Goal: Task Accomplishment & Management: Use online tool/utility

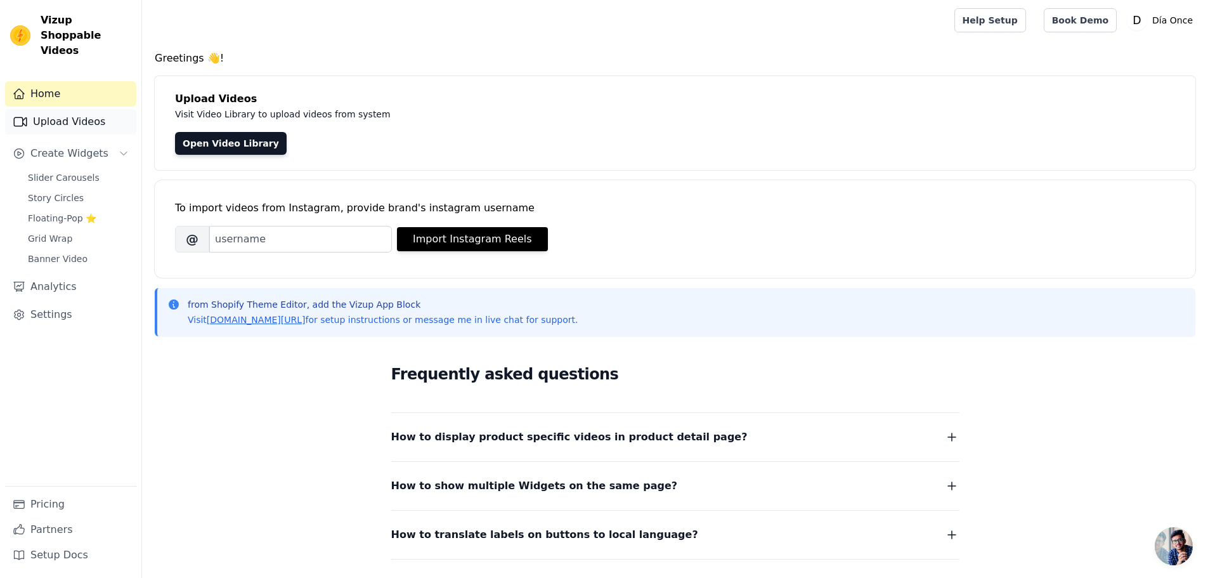
click at [62, 109] on link "Upload Videos" at bounding box center [70, 121] width 131 height 25
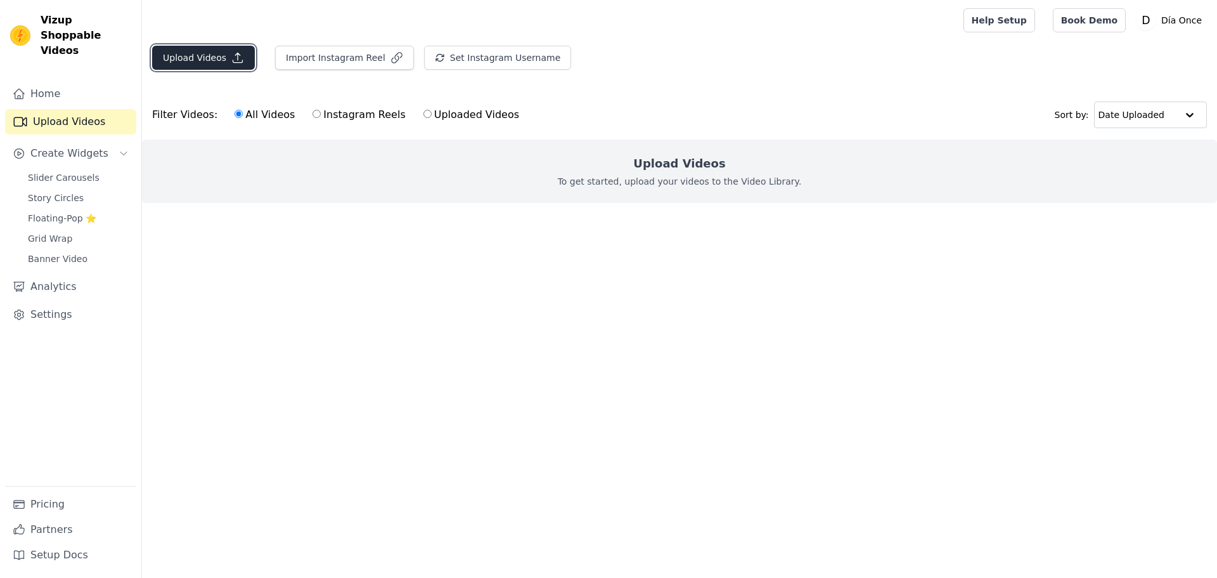
click at [198, 56] on button "Upload Videos" at bounding box center [203, 58] width 103 height 24
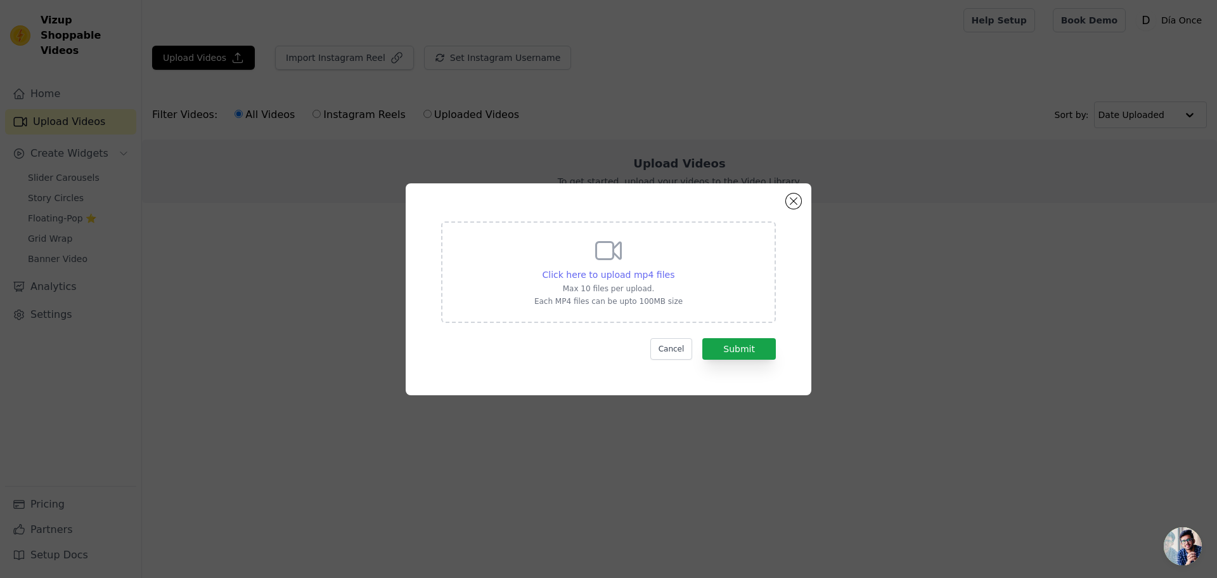
click at [613, 276] on span "Click here to upload mp4 files" at bounding box center [609, 274] width 133 height 10
click at [674, 268] on input "Click here to upload mp4 files Max 10 files per upload. Each MP4 files can be u…" at bounding box center [674, 268] width 1 height 1
type input "C:\fakepath\La deshidratación puede afectar negativamente tu salud física y men…"
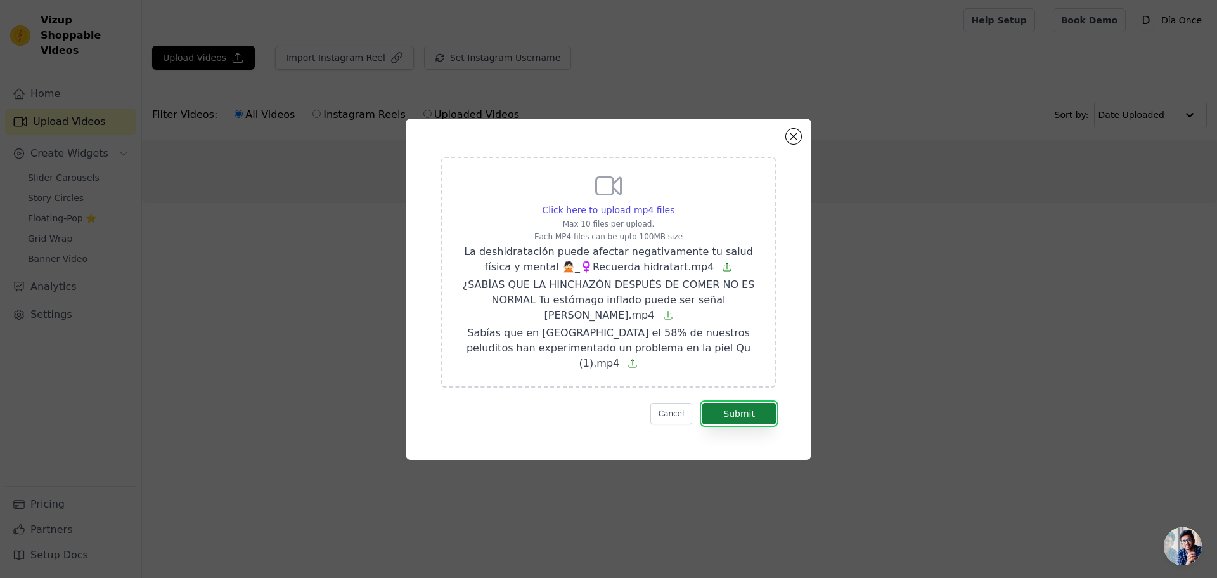
click at [739, 403] on button "Submit" at bounding box center [740, 414] width 74 height 22
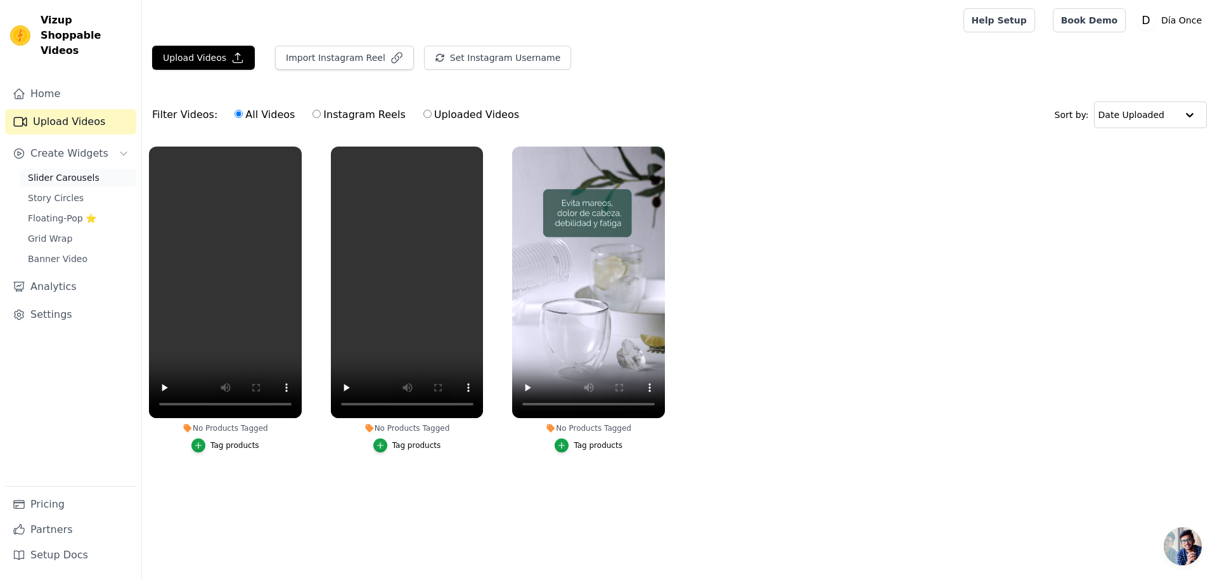
click at [61, 171] on span "Slider Carousels" at bounding box center [64, 177] width 72 height 13
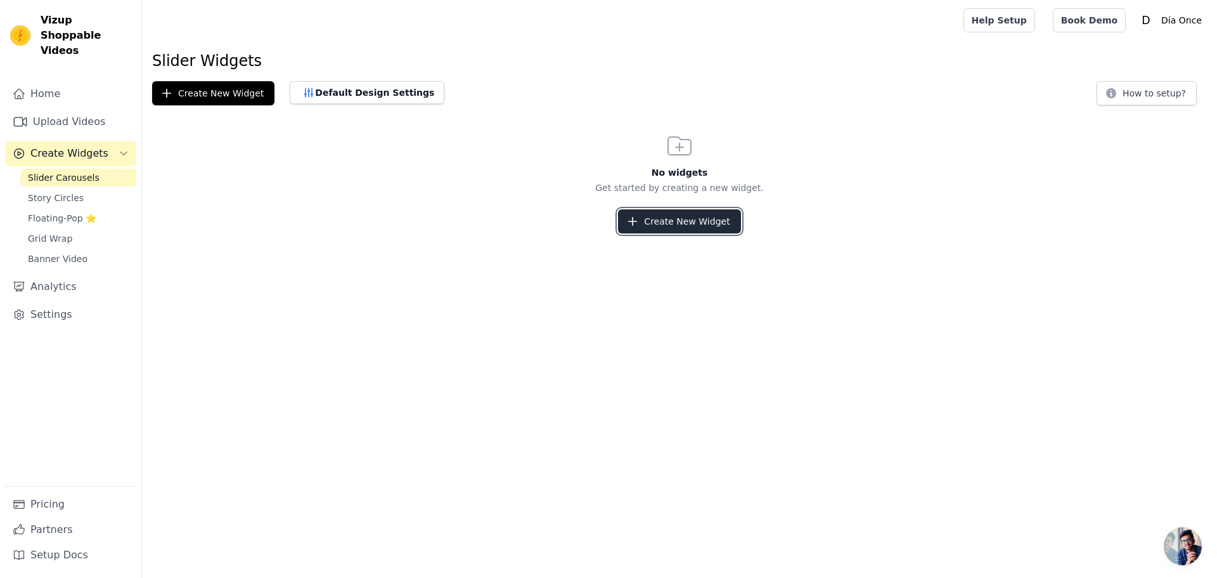
click at [661, 221] on button "Create New Widget" at bounding box center [679, 221] width 122 height 24
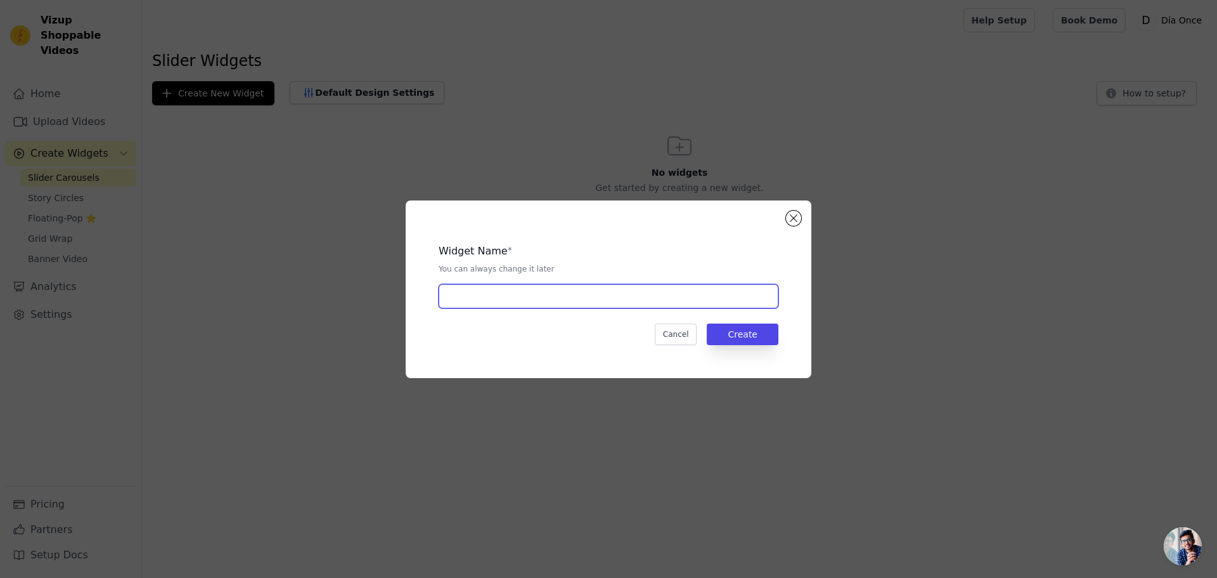
click at [533, 301] on input "text" at bounding box center [609, 296] width 340 height 24
type input "video aceite oregano"
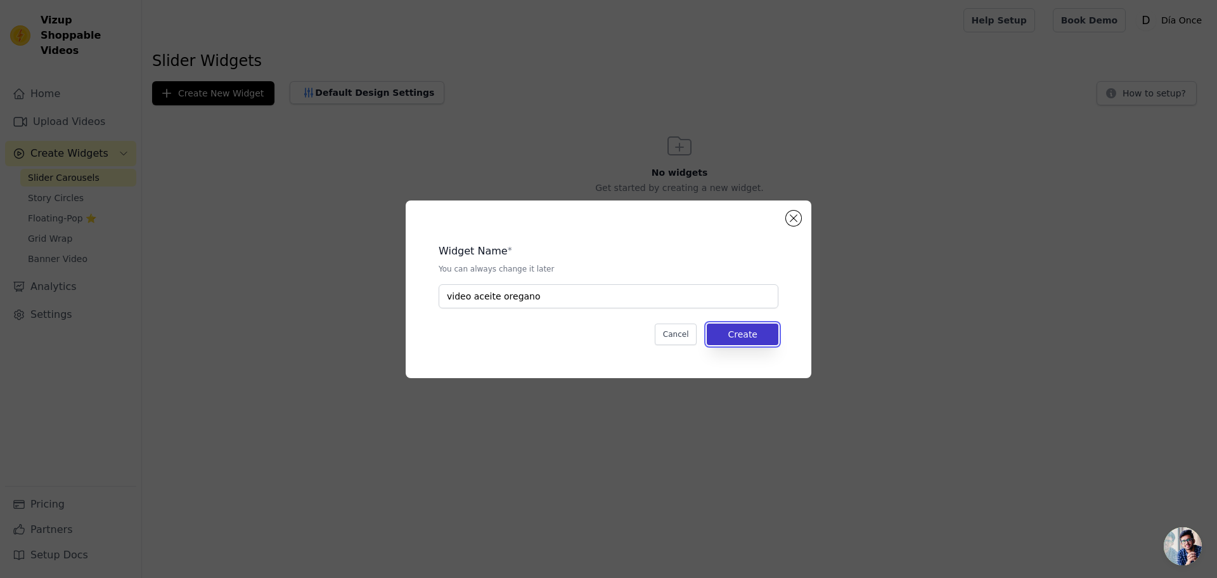
click at [751, 332] on button "Create" at bounding box center [743, 334] width 72 height 22
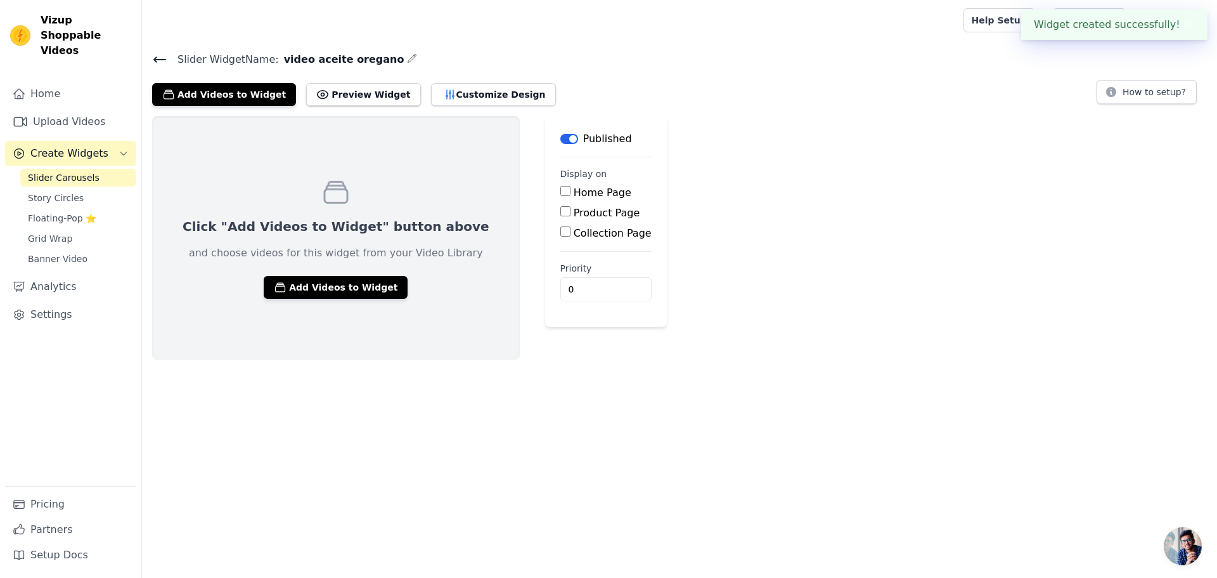
click at [561, 210] on input "Product Page" at bounding box center [566, 211] width 10 height 10
checkbox input "true"
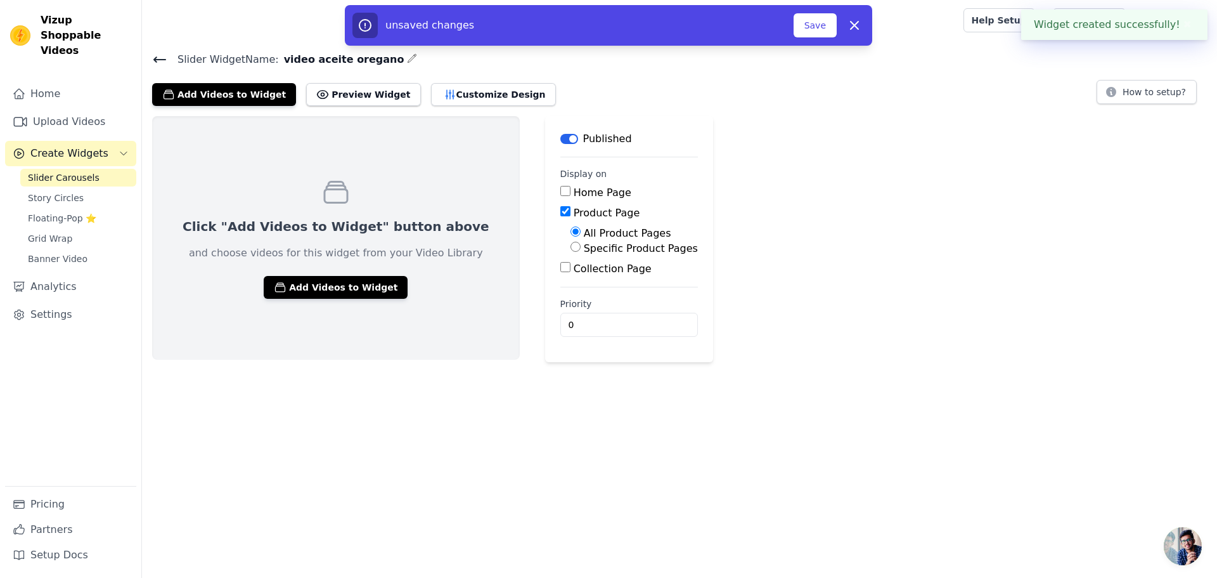
click at [584, 251] on label "Specific Product Pages" at bounding box center [641, 248] width 114 height 12
click at [571, 251] on input "Specific Product Pages" at bounding box center [576, 247] width 10 height 10
radio input "true"
click at [571, 276] on button "Select Products" at bounding box center [613, 277] width 85 height 22
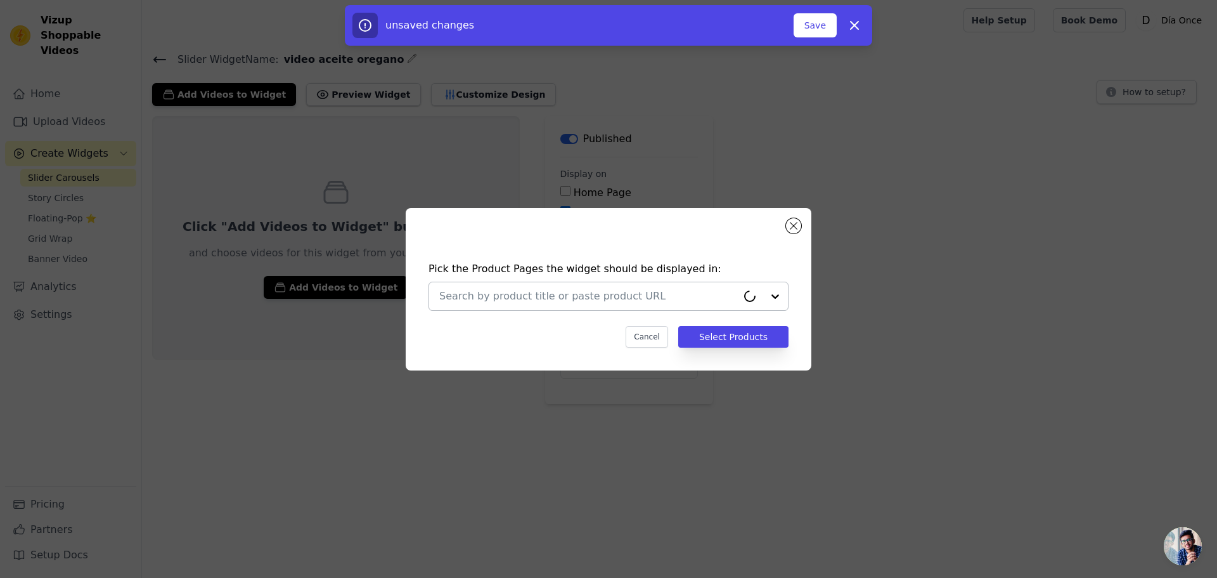
click at [664, 295] on input "text" at bounding box center [588, 295] width 298 height 15
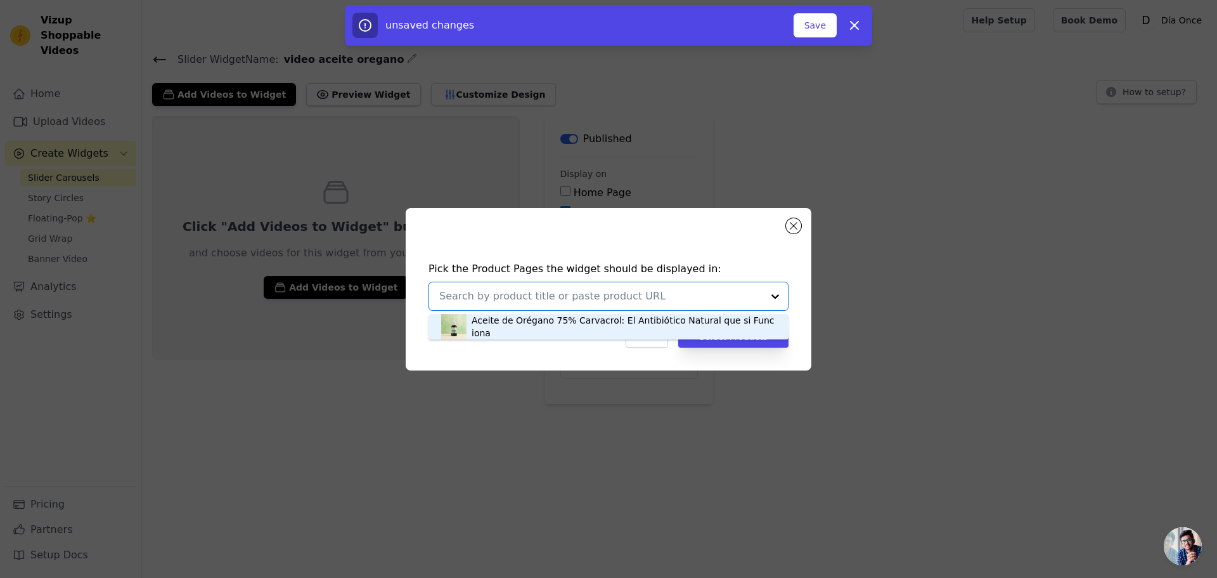
click at [604, 325] on div "Aceite de Orégano 75% Carvacrol: El Antibiótico Natural que si Funciona" at bounding box center [624, 326] width 304 height 25
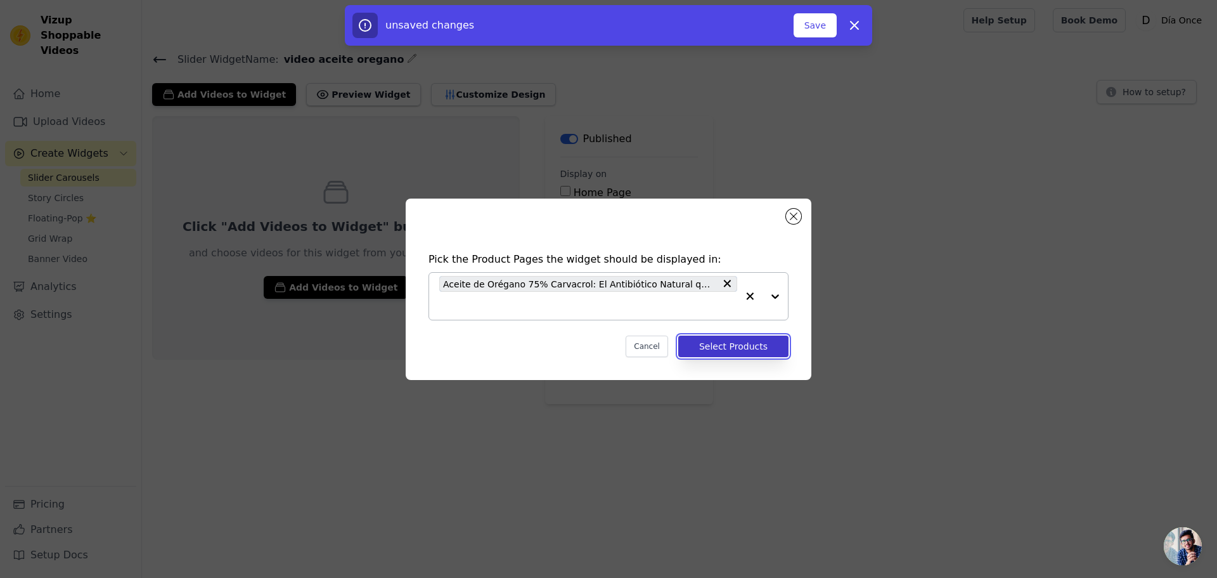
click at [747, 349] on button "Select Products" at bounding box center [733, 346] width 110 height 22
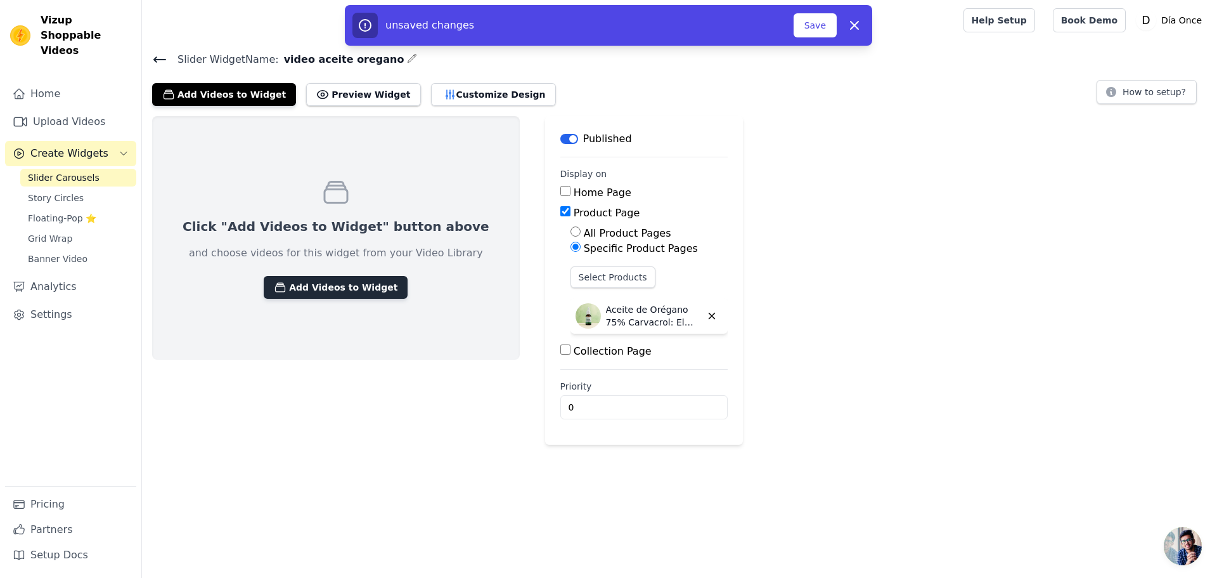
click at [315, 287] on button "Add Videos to Widget" at bounding box center [336, 287] width 144 height 23
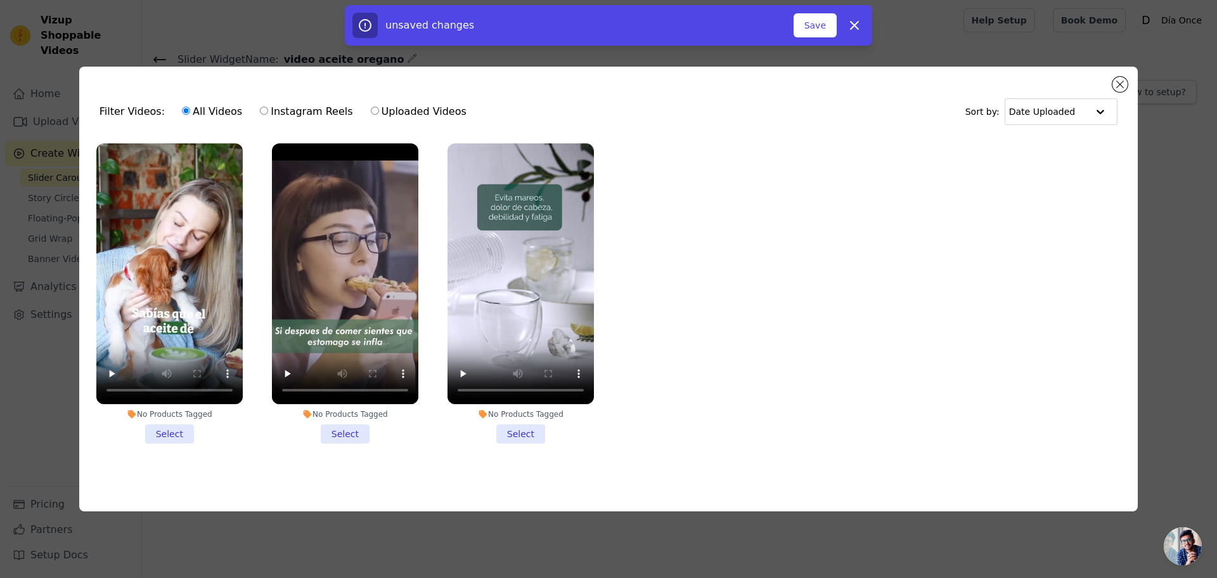
click at [172, 432] on li "No Products Tagged Select" at bounding box center [169, 293] width 146 height 300
click at [0, 0] on input "No Products Tagged Select" at bounding box center [0, 0] width 0 height 0
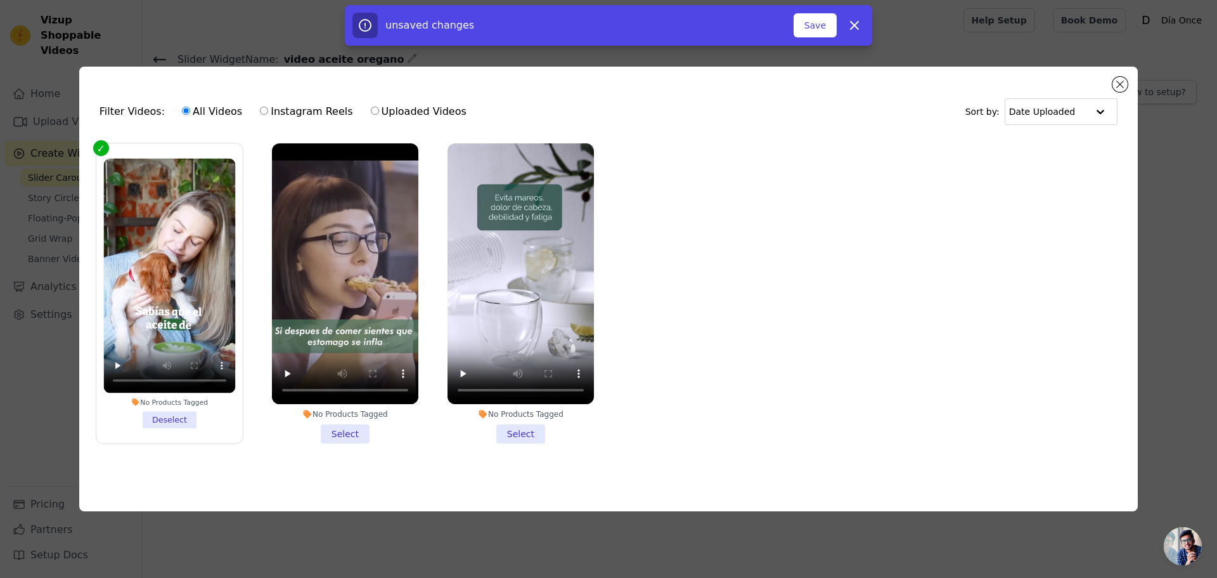
click at [339, 425] on li "No Products Tagged Select" at bounding box center [345, 293] width 146 height 300
click at [0, 0] on input "No Products Tagged Select" at bounding box center [0, 0] width 0 height 0
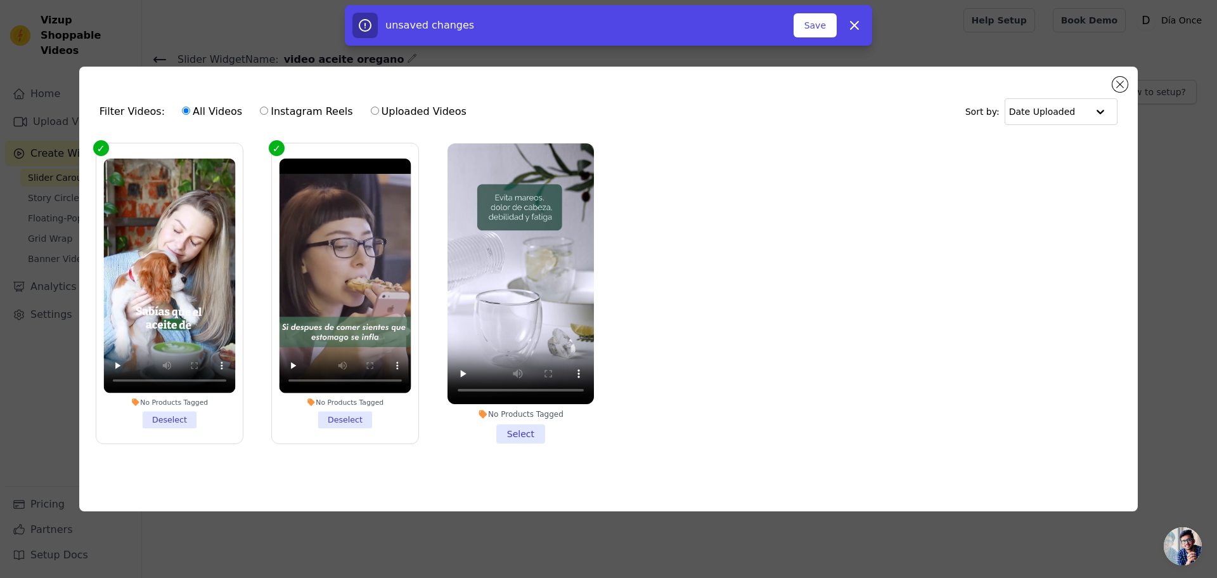
click at [522, 425] on li "No Products Tagged Select" at bounding box center [521, 293] width 146 height 300
click at [0, 0] on input "No Products Tagged Select" at bounding box center [0, 0] width 0 height 0
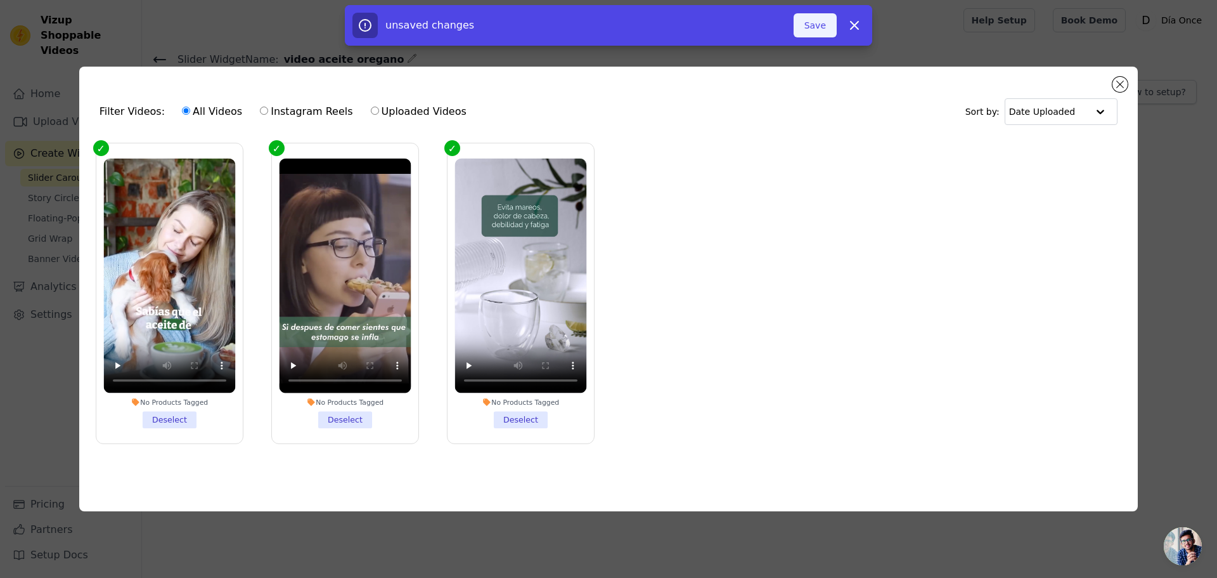
click at [810, 25] on button "Save" at bounding box center [815, 25] width 43 height 24
click at [770, 25] on button "Add To Widget" at bounding box center [794, 25] width 85 height 24
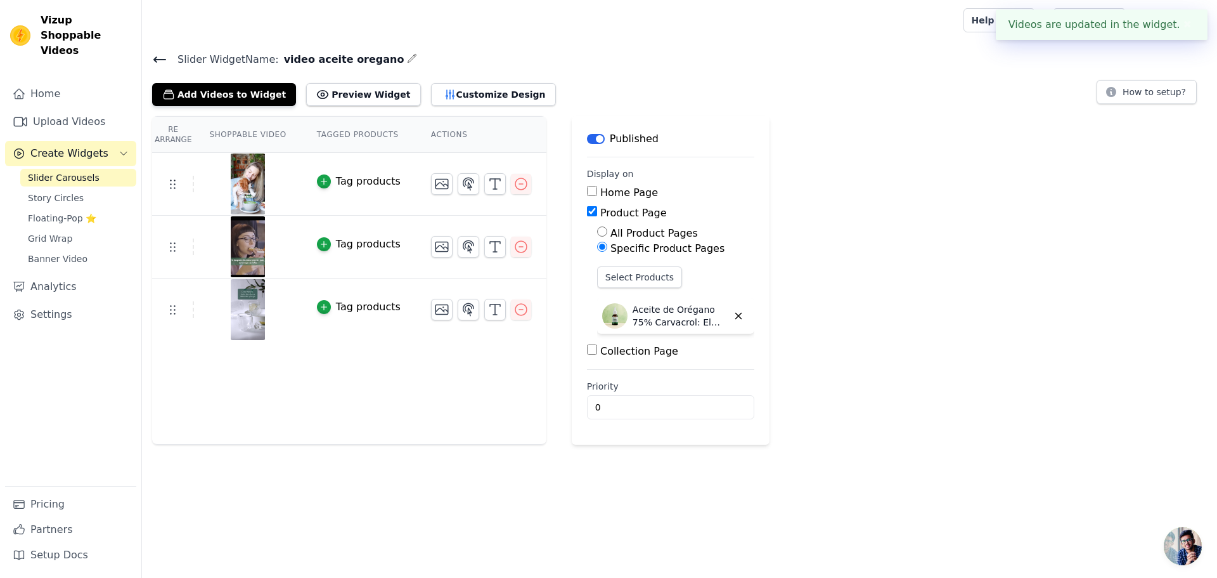
click at [1181, 22] on button "✖" at bounding box center [1188, 24] width 15 height 15
